Goal: Task Accomplishment & Management: Manage account settings

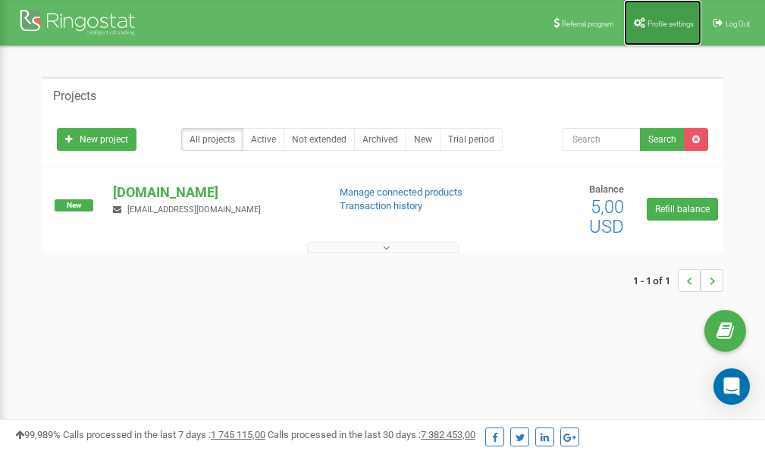
click at [662, 20] on span "Profile settings" at bounding box center [671, 24] width 46 height 8
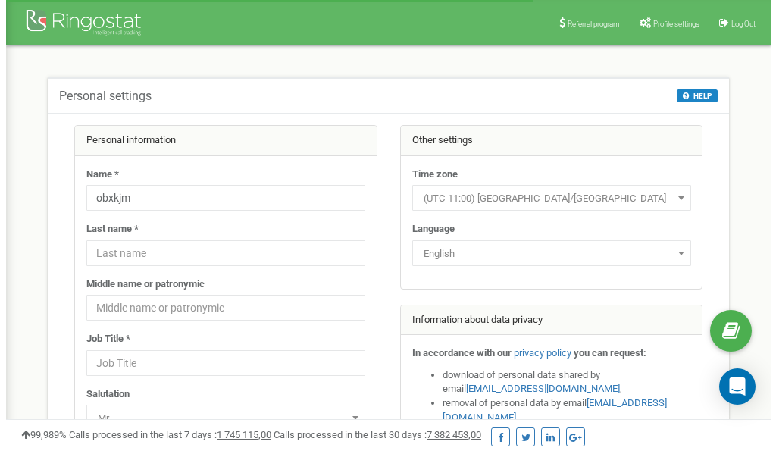
scroll to position [76, 0]
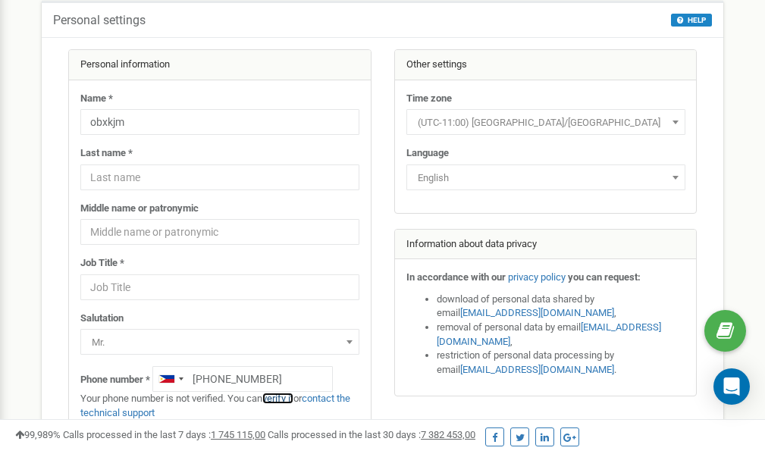
click at [287, 399] on link "verify it" at bounding box center [277, 398] width 31 height 11
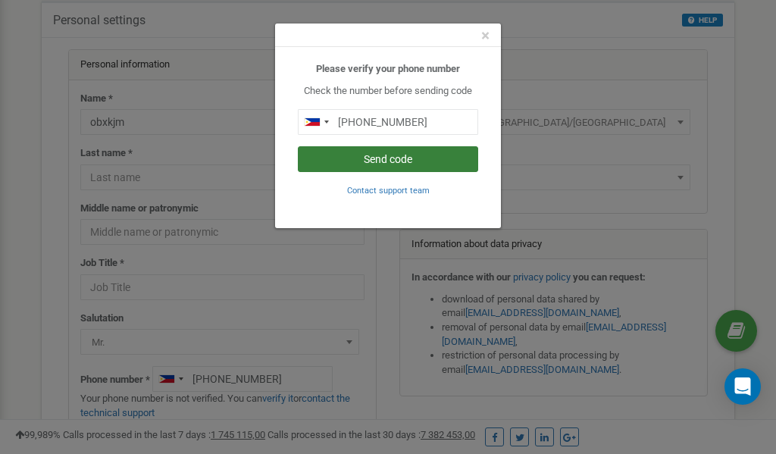
click at [381, 158] on button "Send code" at bounding box center [388, 159] width 180 height 26
